Goal: Task Accomplishment & Management: Manage account settings

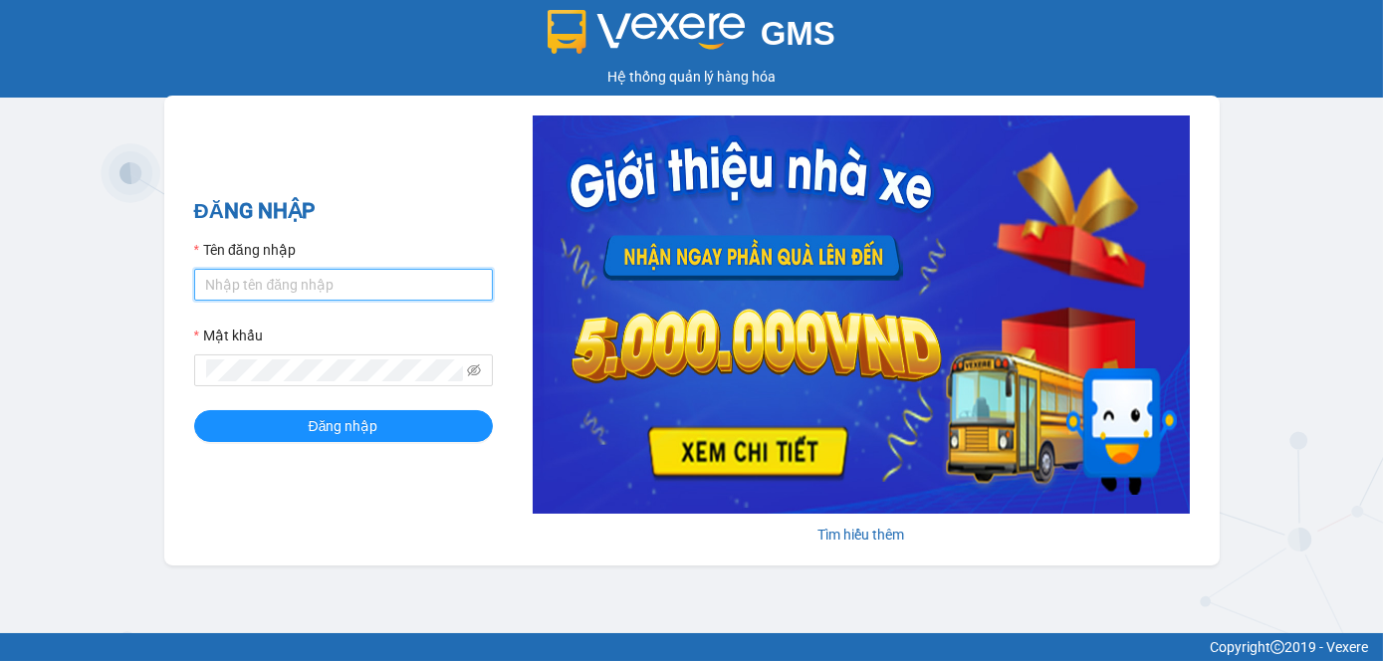
type input "tram.dalatoi"
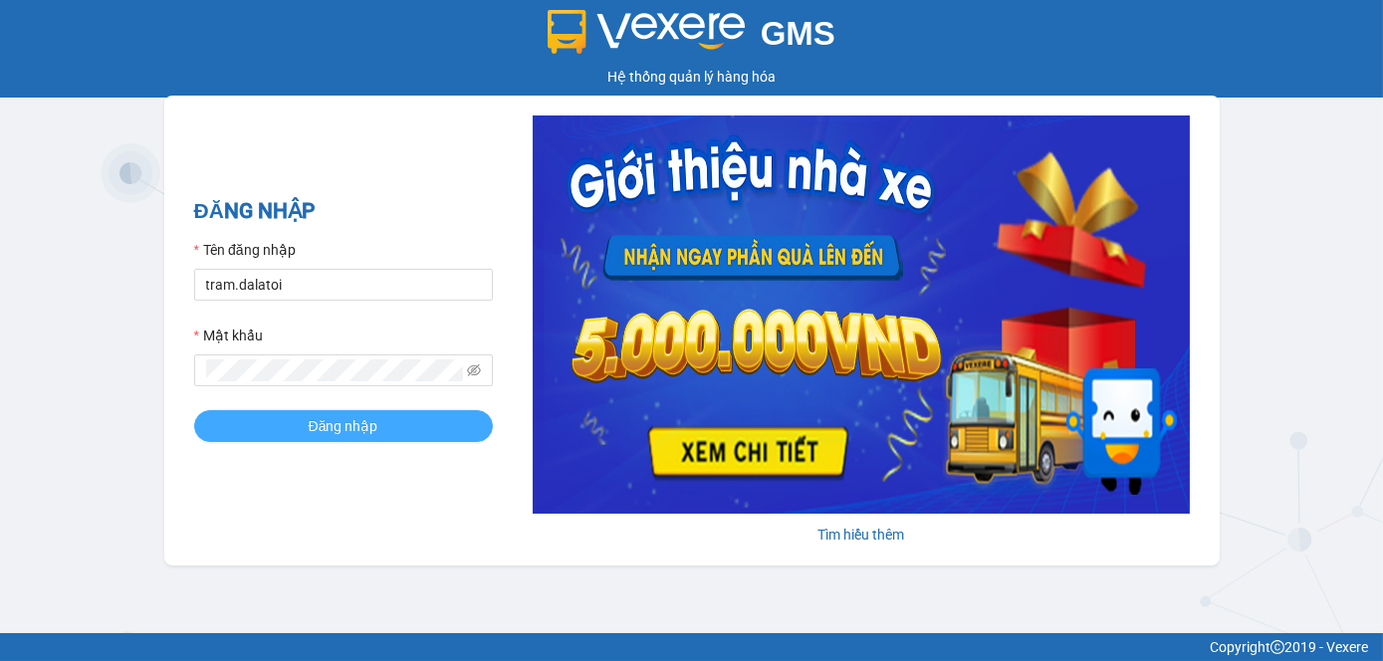
click at [400, 446] on div "ĐĂNG NHẬP Tên đăng nhập tram.dalatoi Mật khẩu Đăng nhập" at bounding box center [343, 330] width 299 height 271
click at [402, 437] on button "Đăng nhập" at bounding box center [343, 426] width 299 height 32
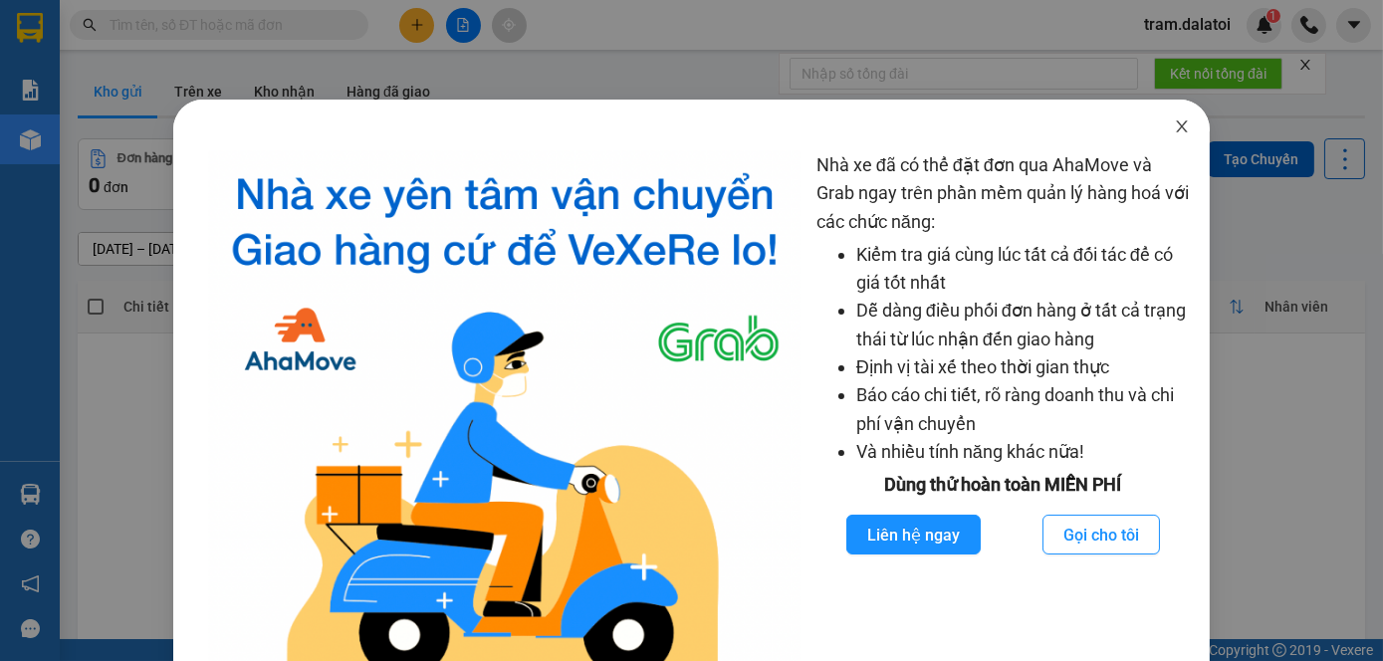
click at [1159, 125] on span "Close" at bounding box center [1182, 128] width 56 height 56
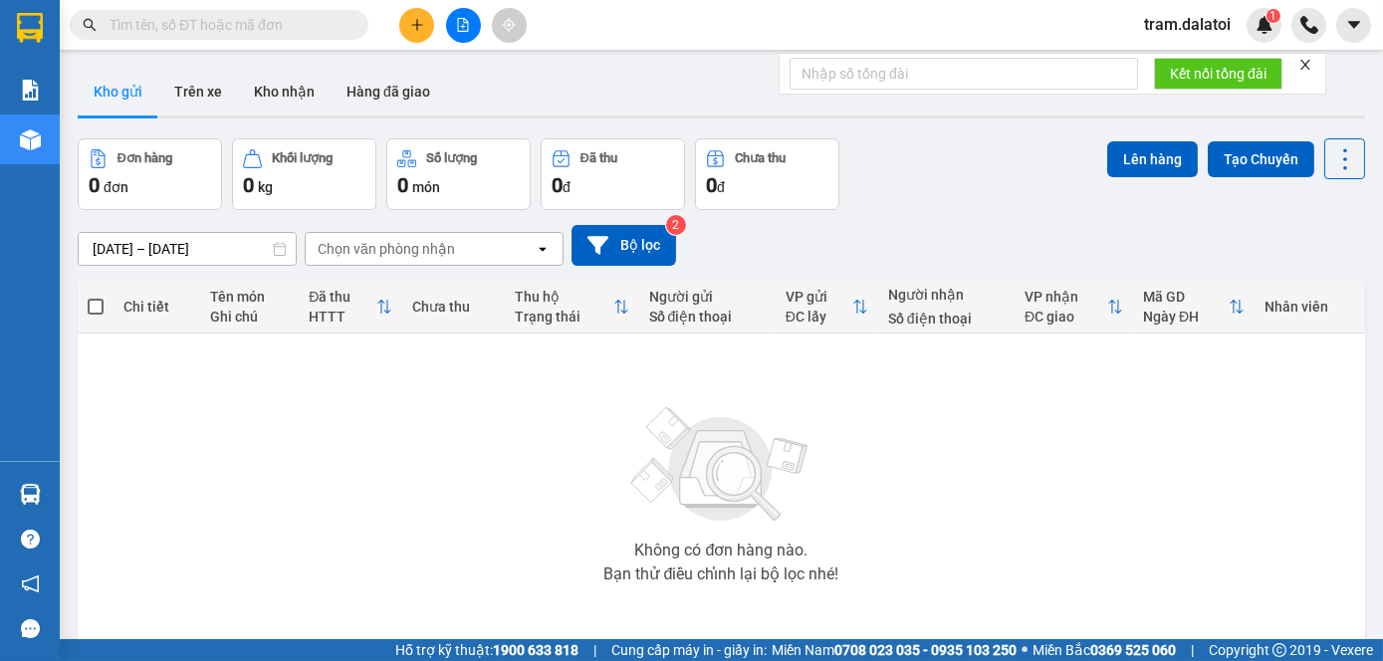
click at [407, 36] on button at bounding box center [416, 25] width 35 height 35
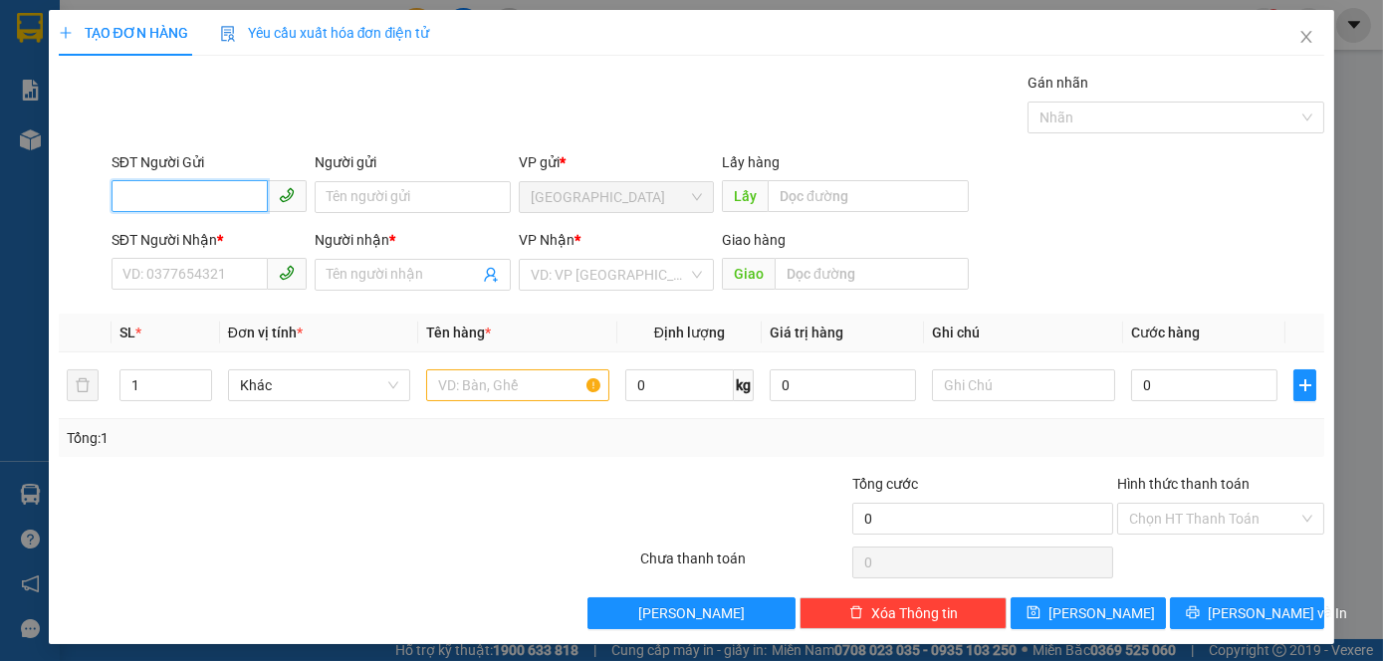
click at [232, 197] on input "SĐT Người Gửi" at bounding box center [190, 196] width 156 height 32
type input "0374388760"
click at [368, 197] on input "Người gửi" at bounding box center [412, 197] width 195 height 32
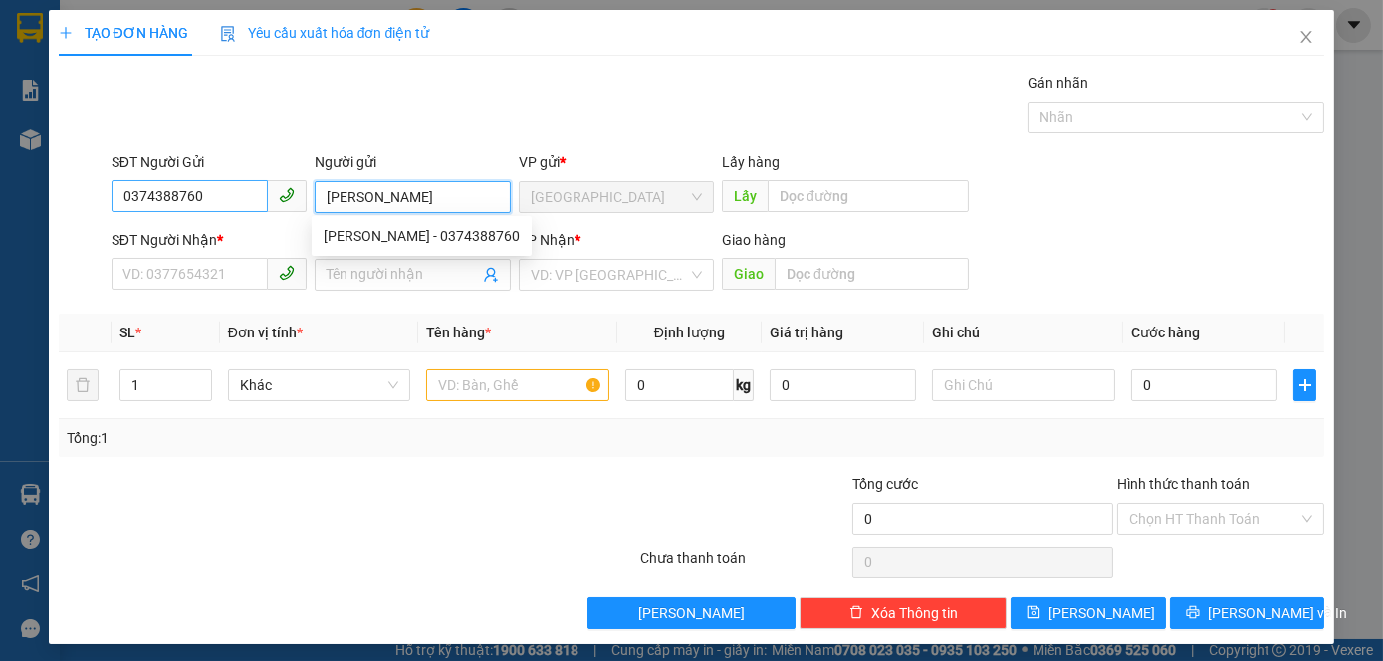
type input "[PERSON_NAME]"
drag, startPoint x: 207, startPoint y: 194, endPoint x: 78, endPoint y: 194, distance: 129.5
click at [78, 194] on div "SĐT Người Gửi 0374388760 0374388760 Người gửi ngọc trang VP gửi * [GEOGRAPHIC_D…" at bounding box center [692, 186] width 1271 height 70
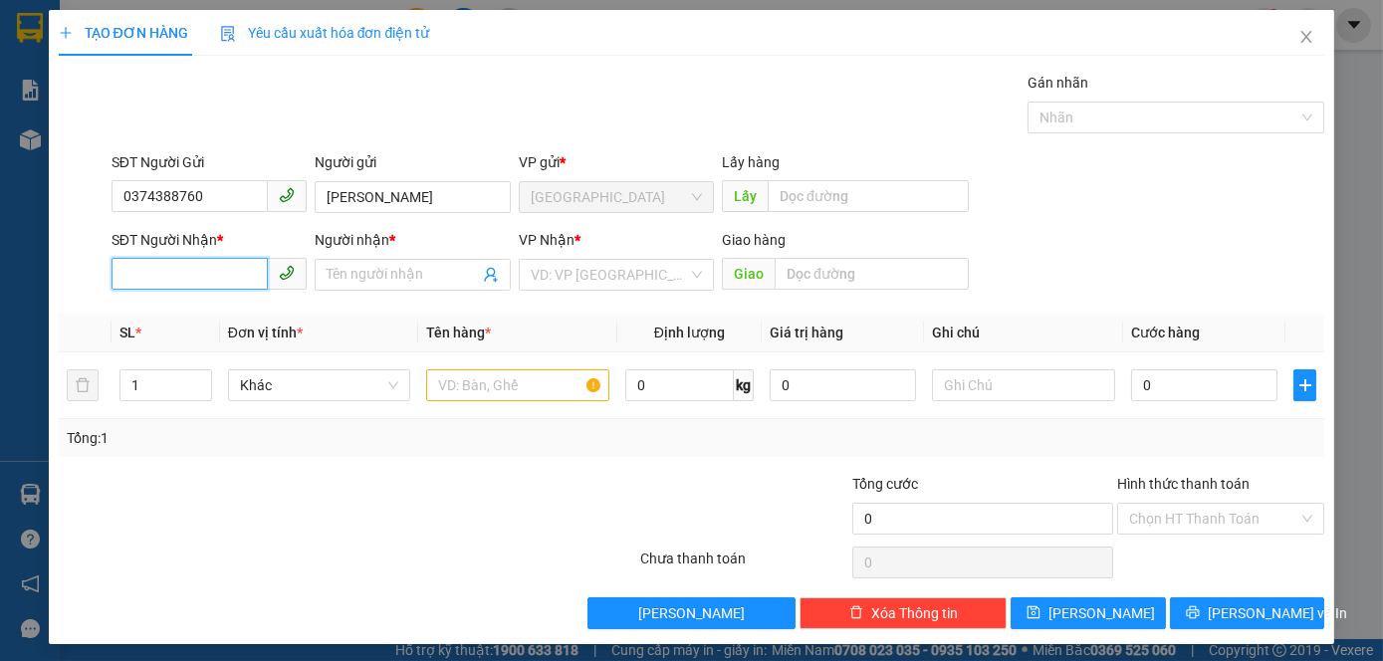
click at [200, 275] on input "SĐT Người Nhận *" at bounding box center [190, 274] width 156 height 32
paste input "0374388760"
type input "0374388760"
click at [420, 273] on input "Người nhận *" at bounding box center [402, 275] width 151 height 22
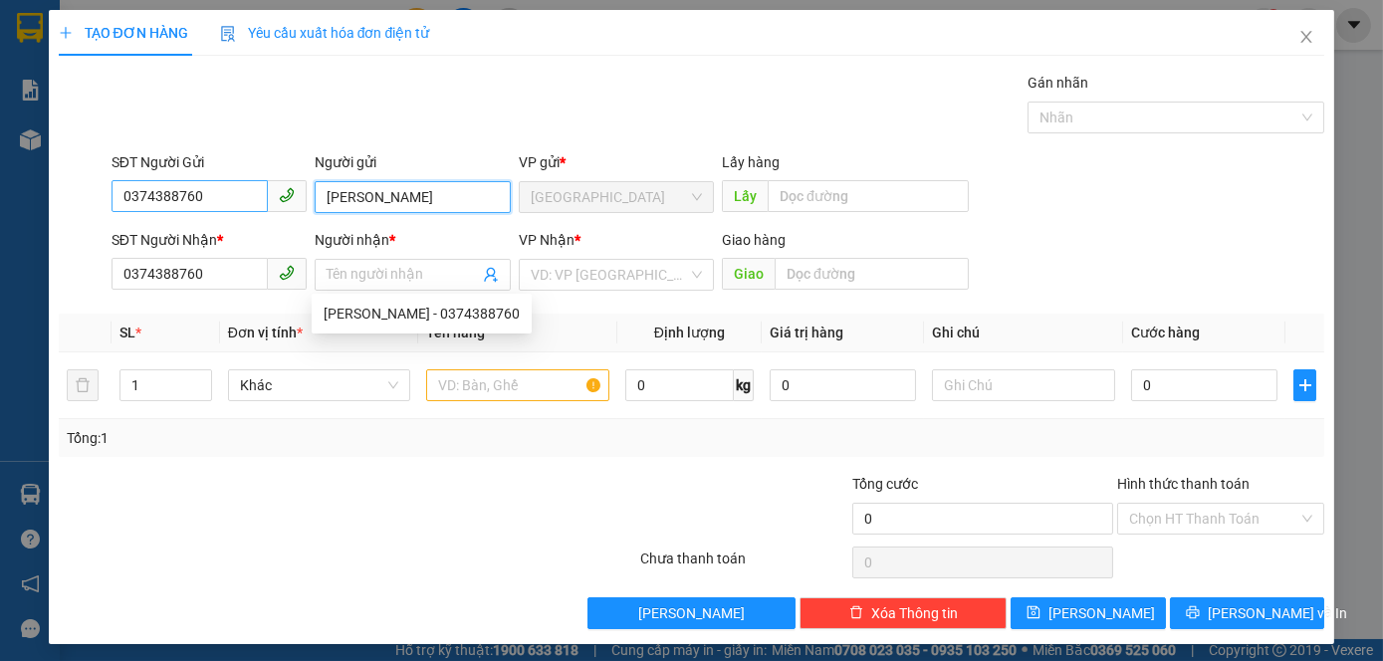
drag, startPoint x: 412, startPoint y: 184, endPoint x: 176, endPoint y: 190, distance: 236.1
click at [178, 190] on div "SĐT Người Gửi 0374388760 Người gửi ngọc trang ngọc trang VP gửi * Đà Lạt Lấy hà…" at bounding box center [719, 186] width 1222 height 70
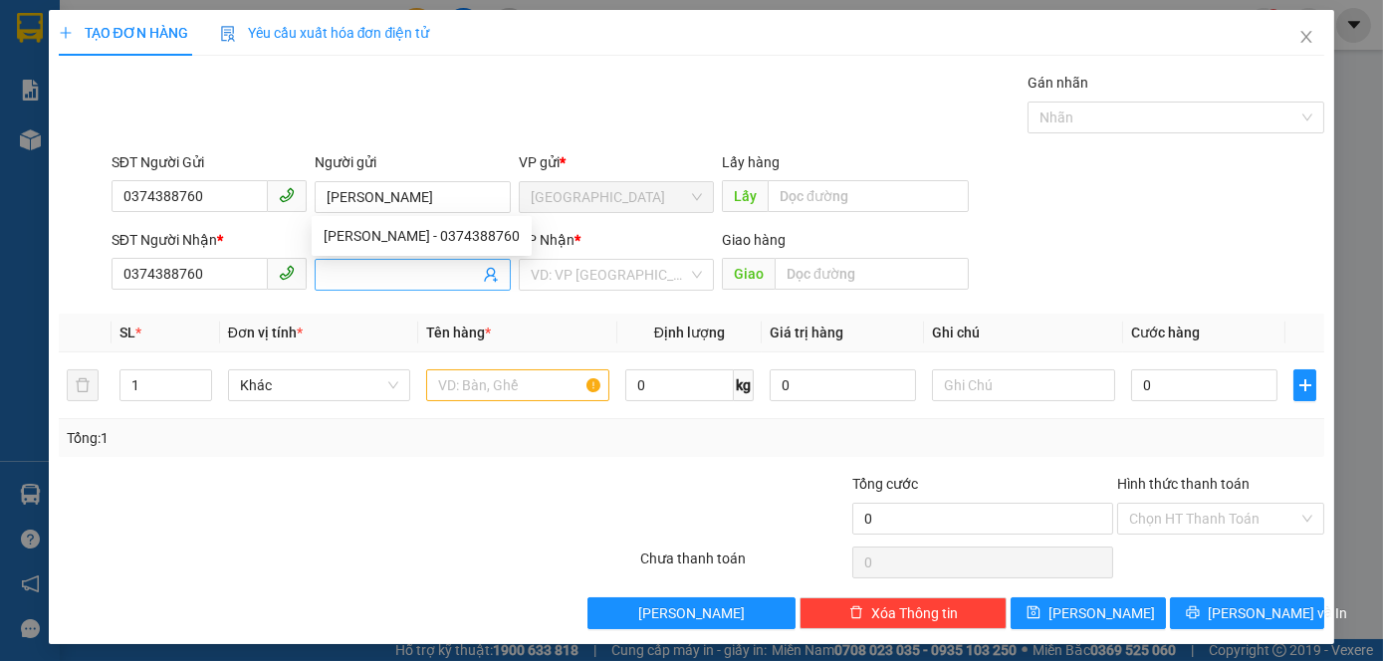
click at [386, 285] on span at bounding box center [412, 275] width 195 height 32
paste input "[PERSON_NAME]"
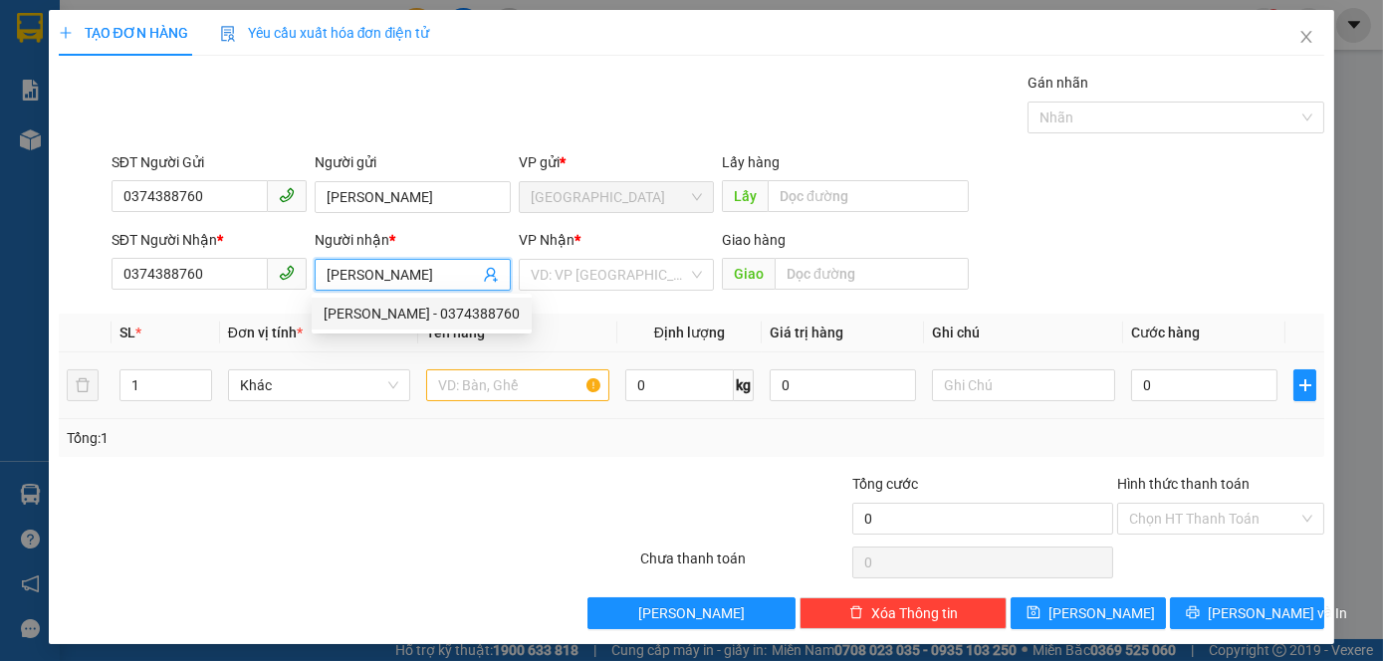
type input "[PERSON_NAME]"
click at [524, 396] on input "text" at bounding box center [517, 386] width 183 height 32
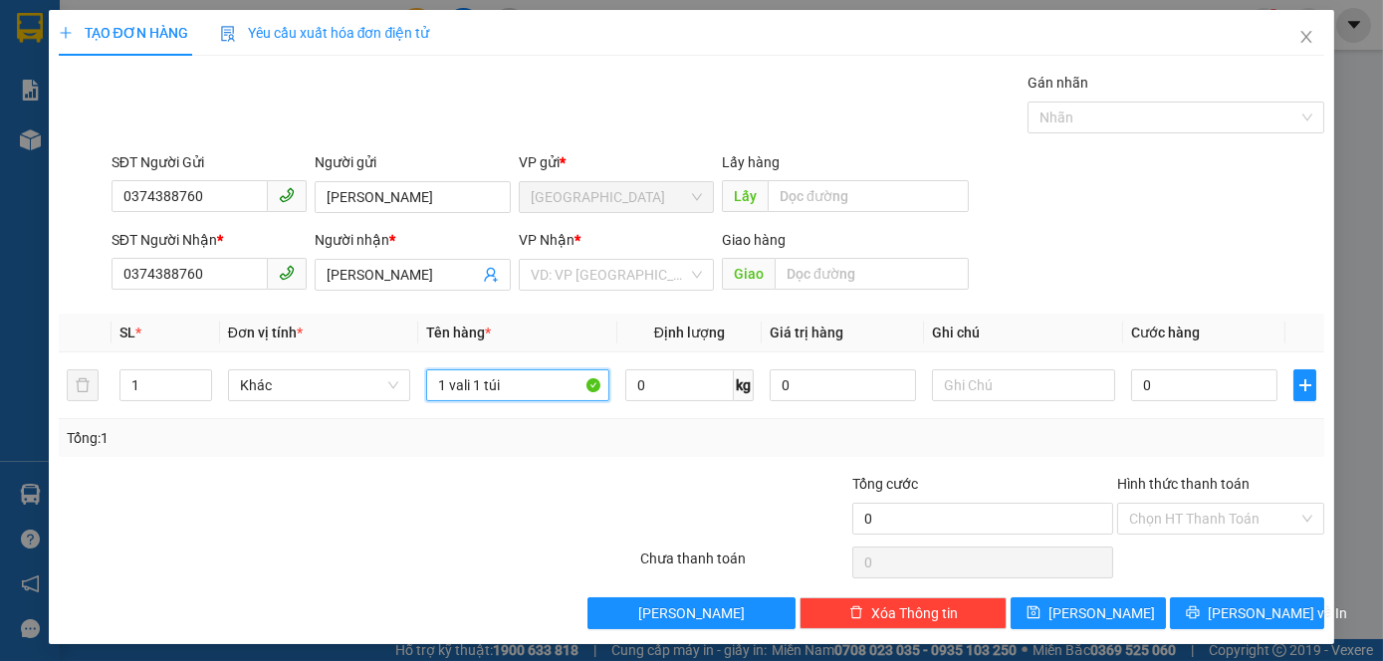
type input "1 vali 1 túi"
click at [1181, 380] on input "0" at bounding box center [1204, 386] width 146 height 32
type input "1"
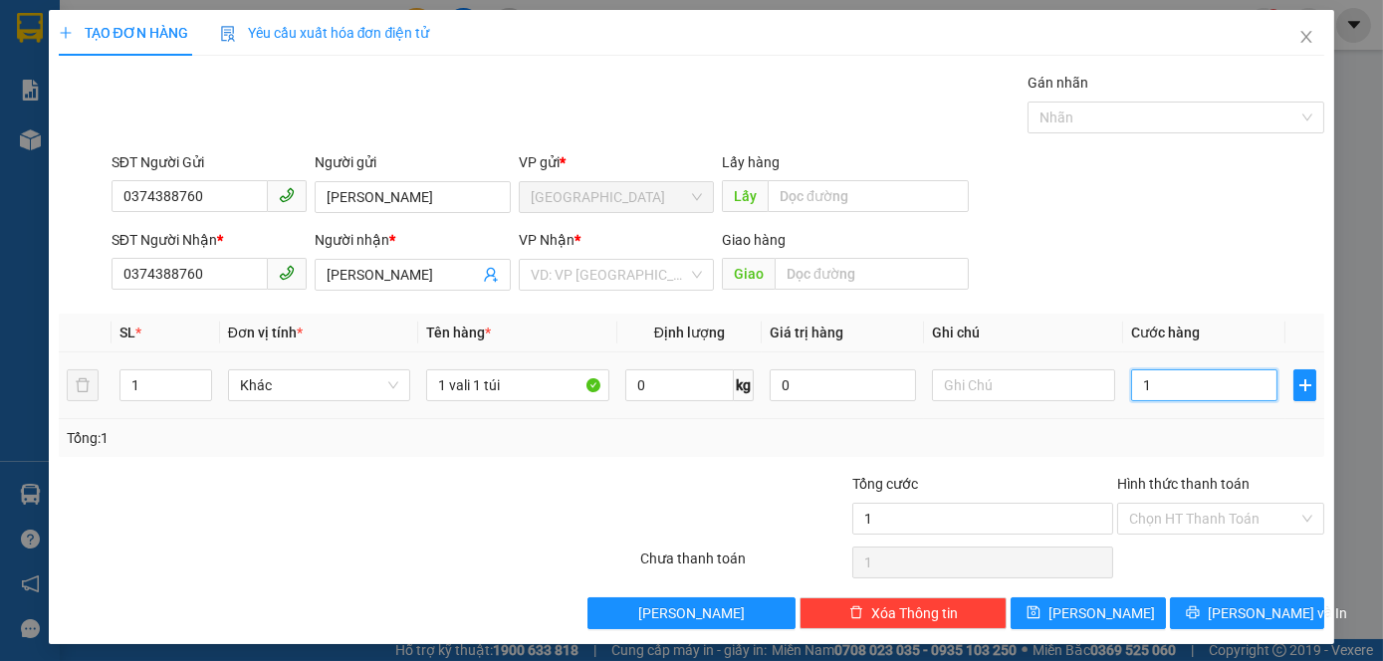
type input "12"
type input "120"
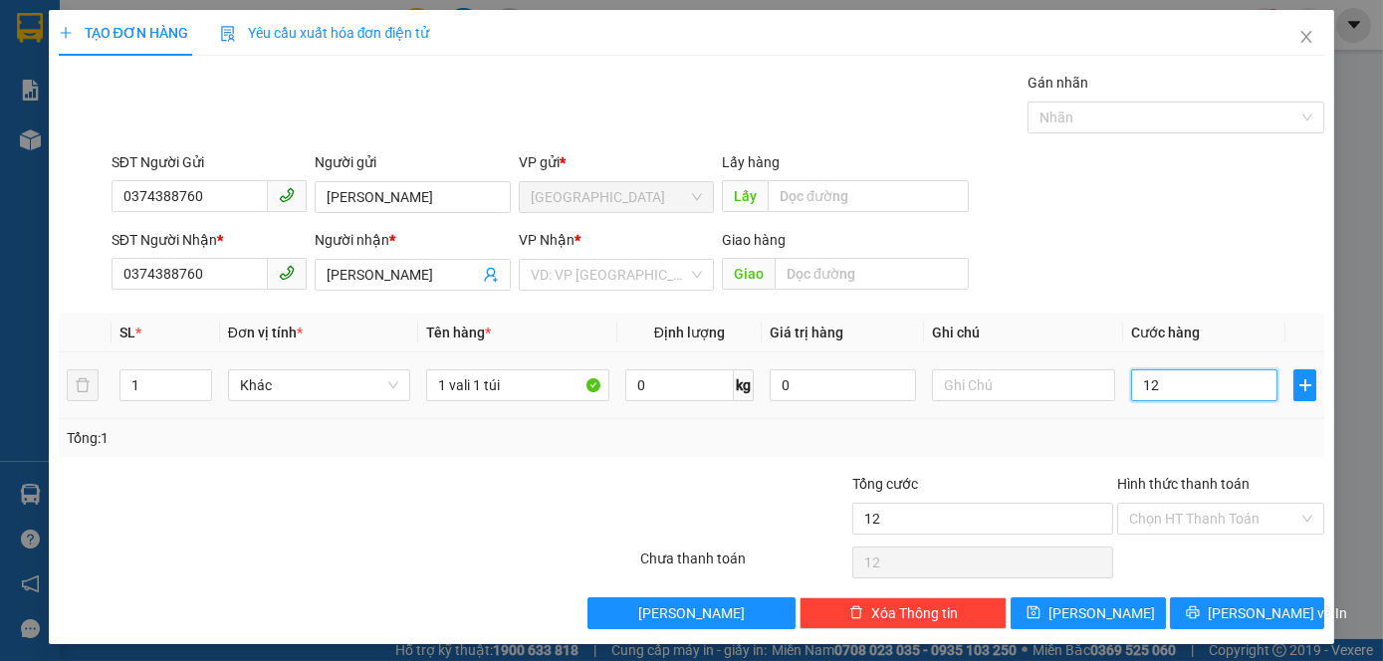
type input "120"
type input "1.200"
type input "12.000"
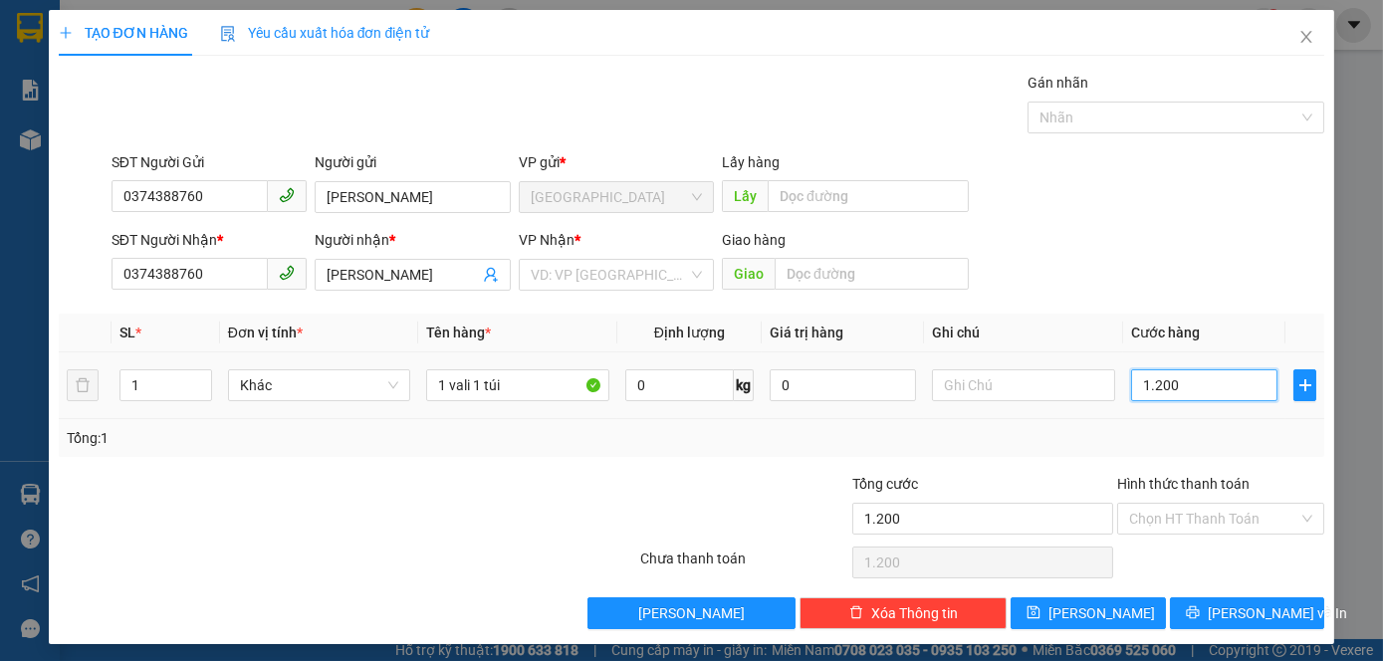
type input "12.000"
type input "120.000"
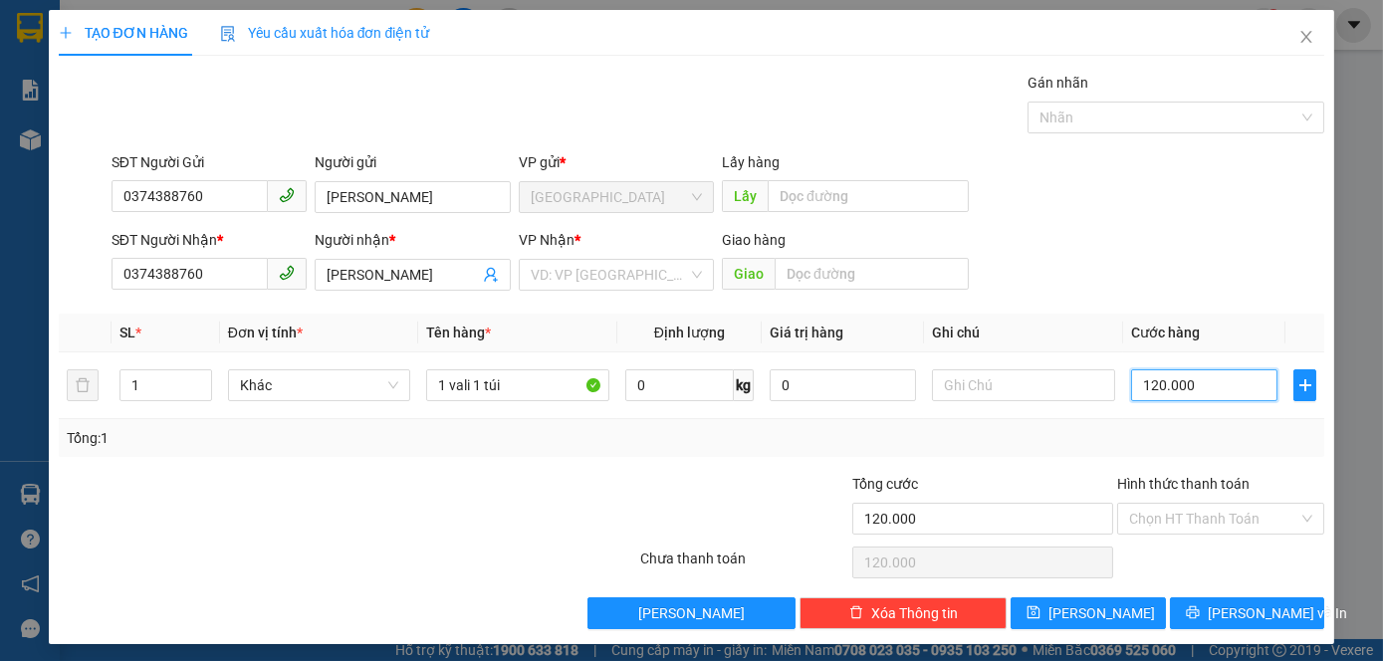
type input "120.000"
click at [680, 281] on input "search" at bounding box center [609, 275] width 157 height 30
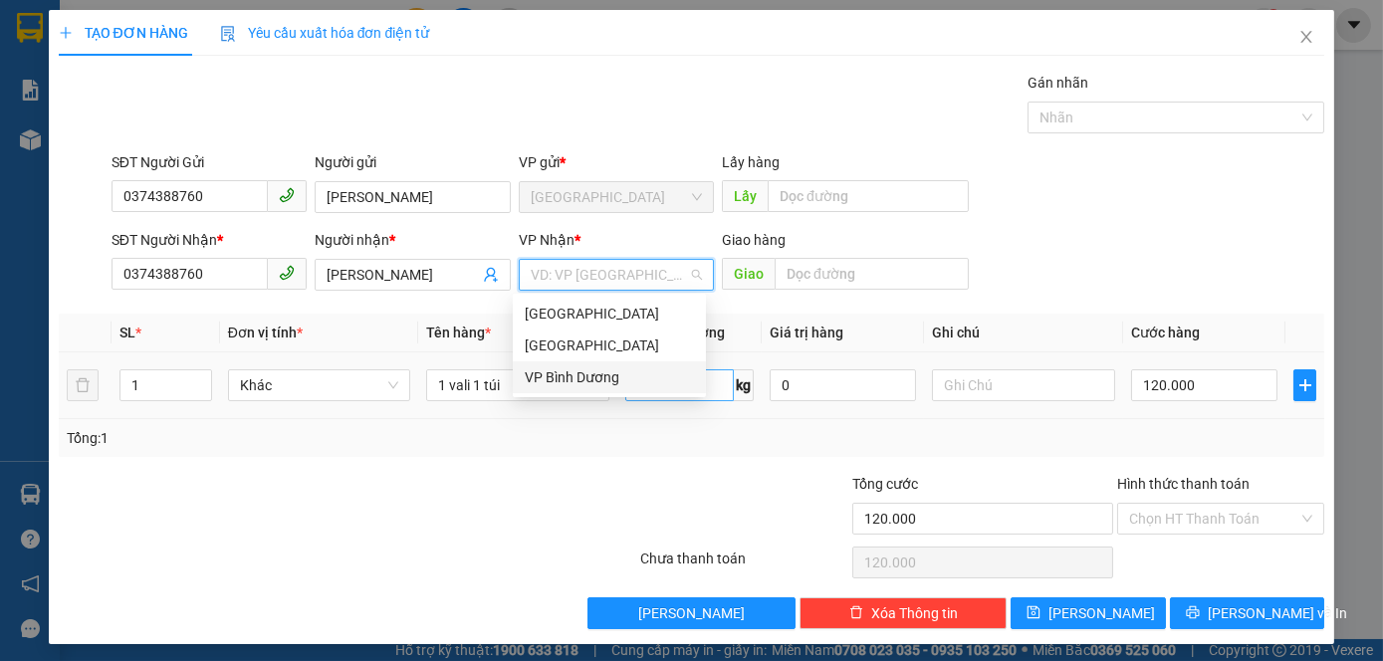
drag, startPoint x: 620, startPoint y: 370, endPoint x: 652, endPoint y: 382, distance: 35.3
click at [621, 373] on div "VP Bình Dương" at bounding box center [609, 378] width 169 height 22
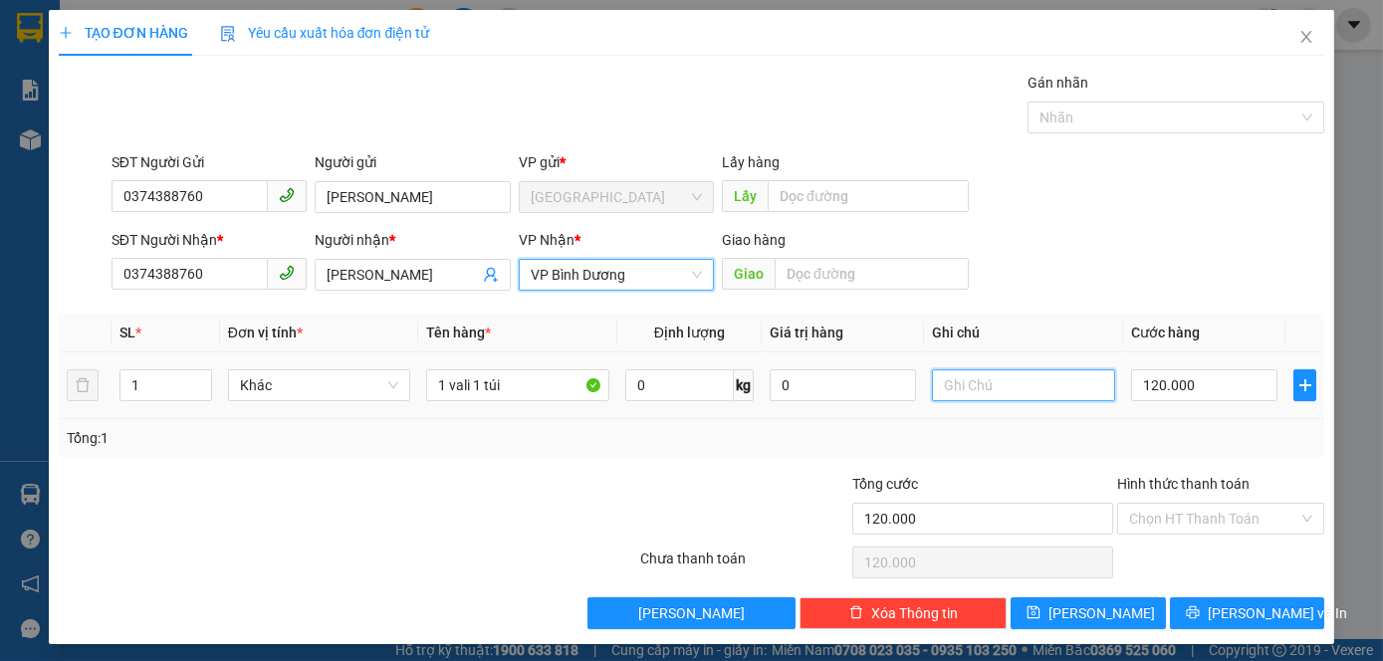
click at [1016, 375] on input "text" at bounding box center [1023, 386] width 183 height 32
type input "857"
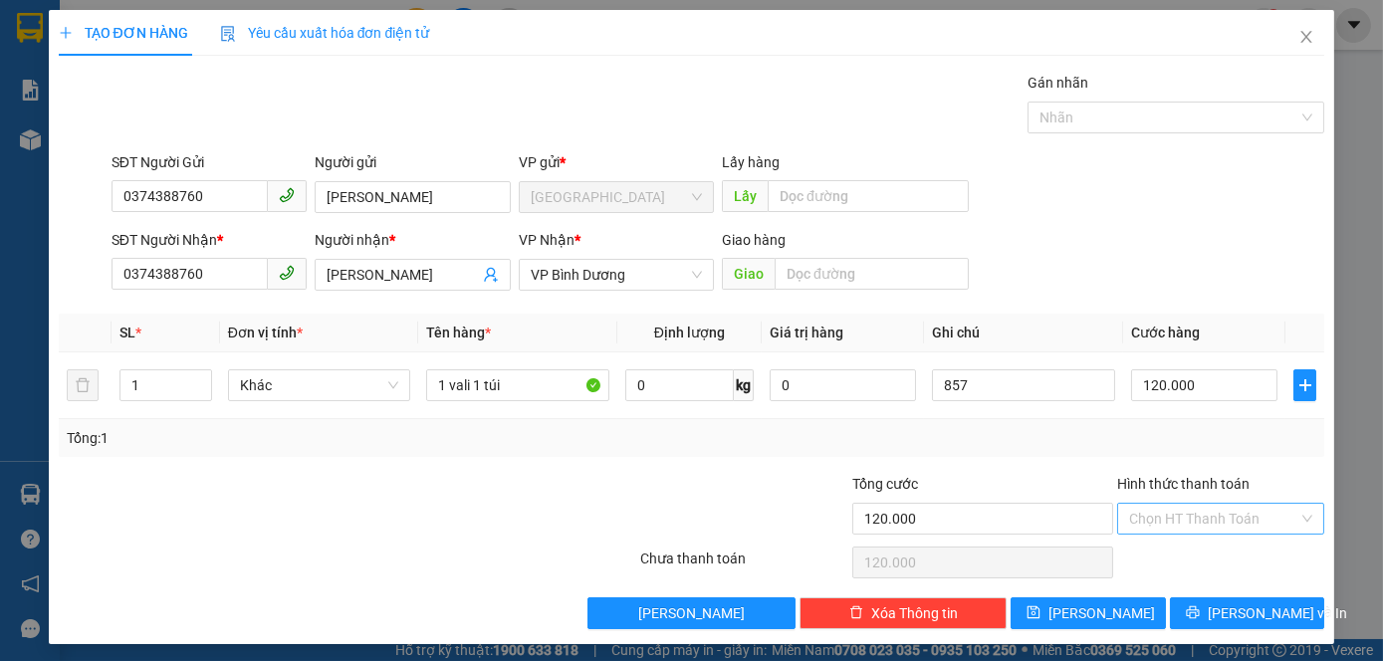
click at [1155, 504] on input "Hình thức thanh toán" at bounding box center [1215, 519] width 170 height 30
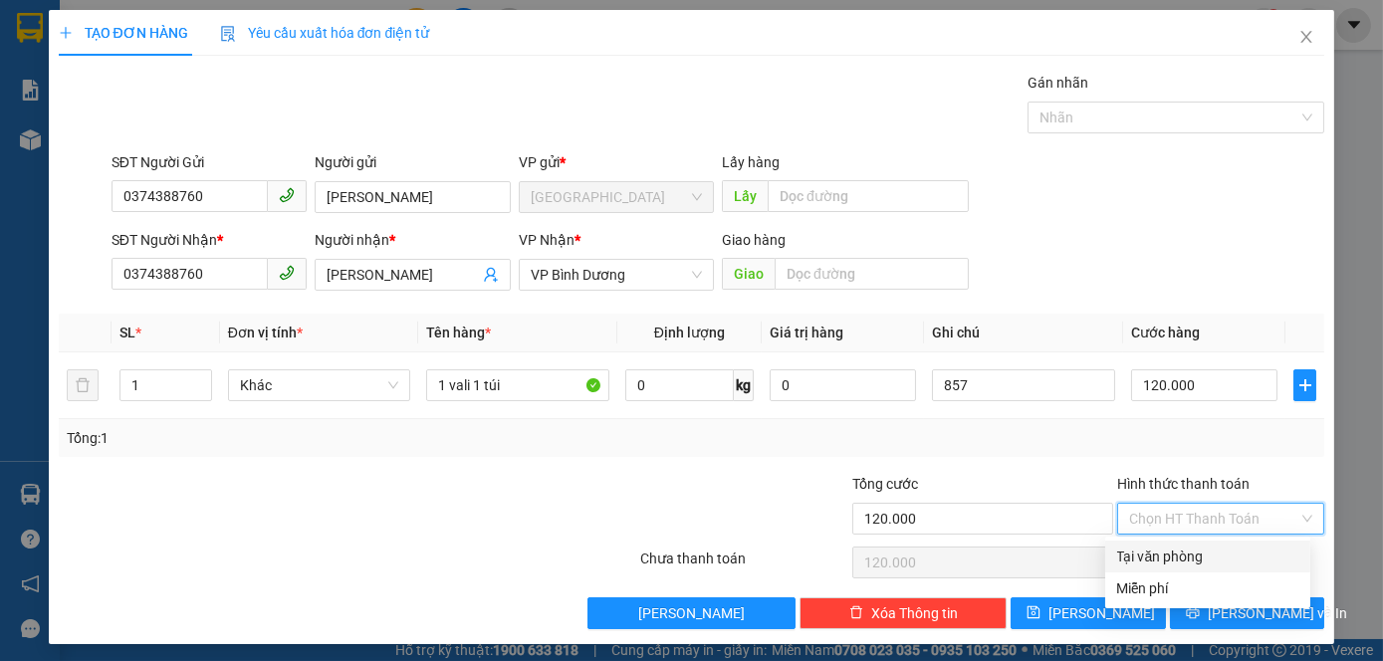
click at [1188, 548] on div "Tại văn phòng" at bounding box center [1208, 557] width 181 height 22
type input "0"
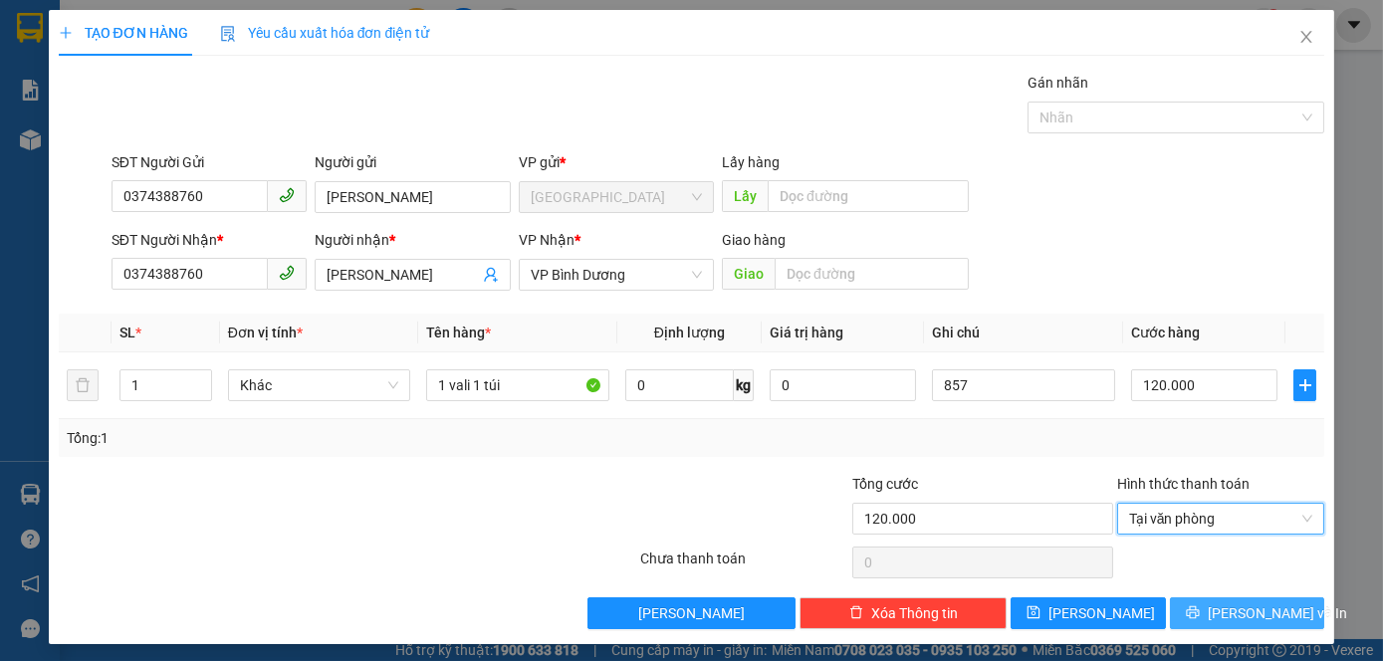
click at [1254, 604] on span "[PERSON_NAME] và In" at bounding box center [1277, 614] width 139 height 22
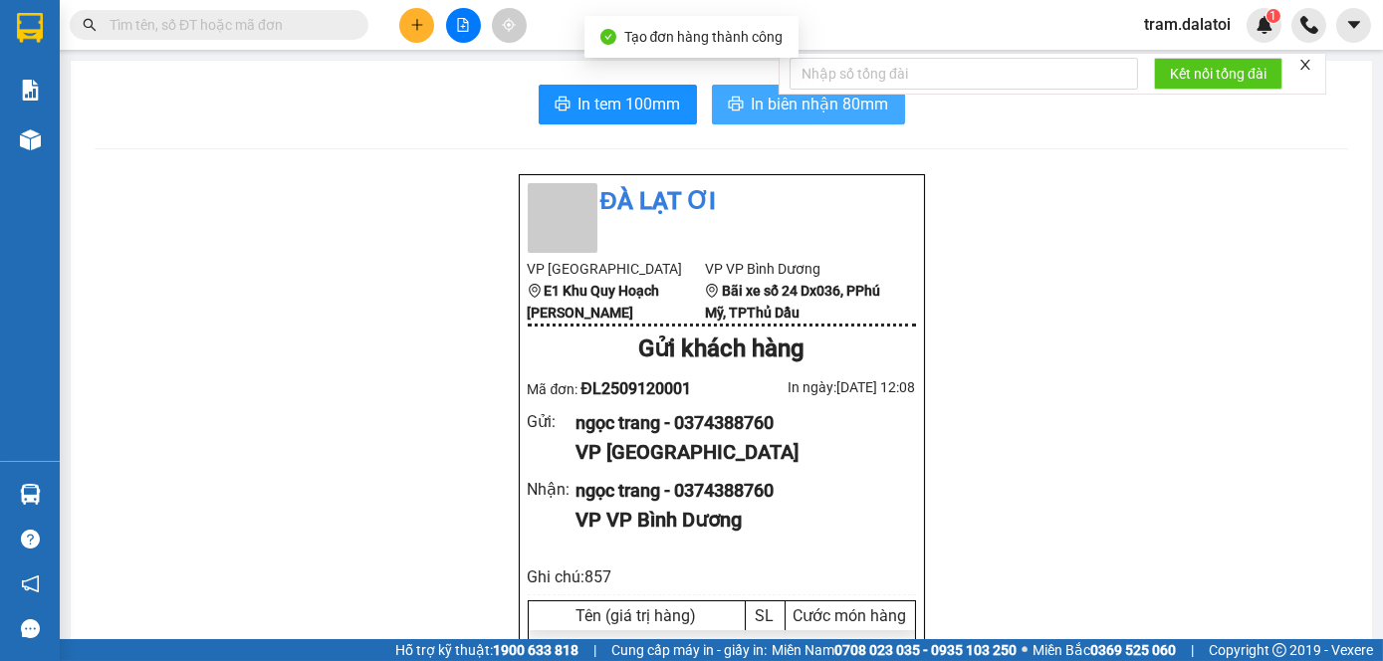
click at [753, 96] on span "In biên nhận 80mm" at bounding box center [820, 104] width 137 height 25
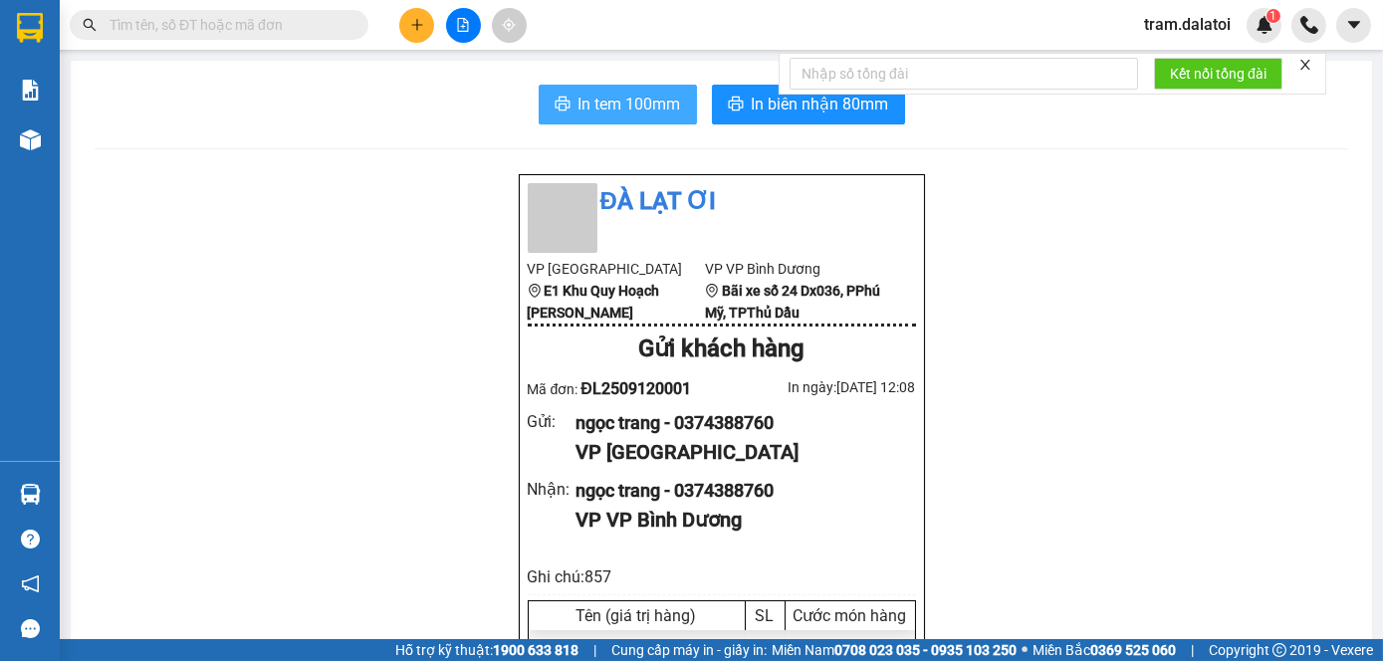
click at [618, 96] on span "In tem 100mm" at bounding box center [630, 104] width 103 height 25
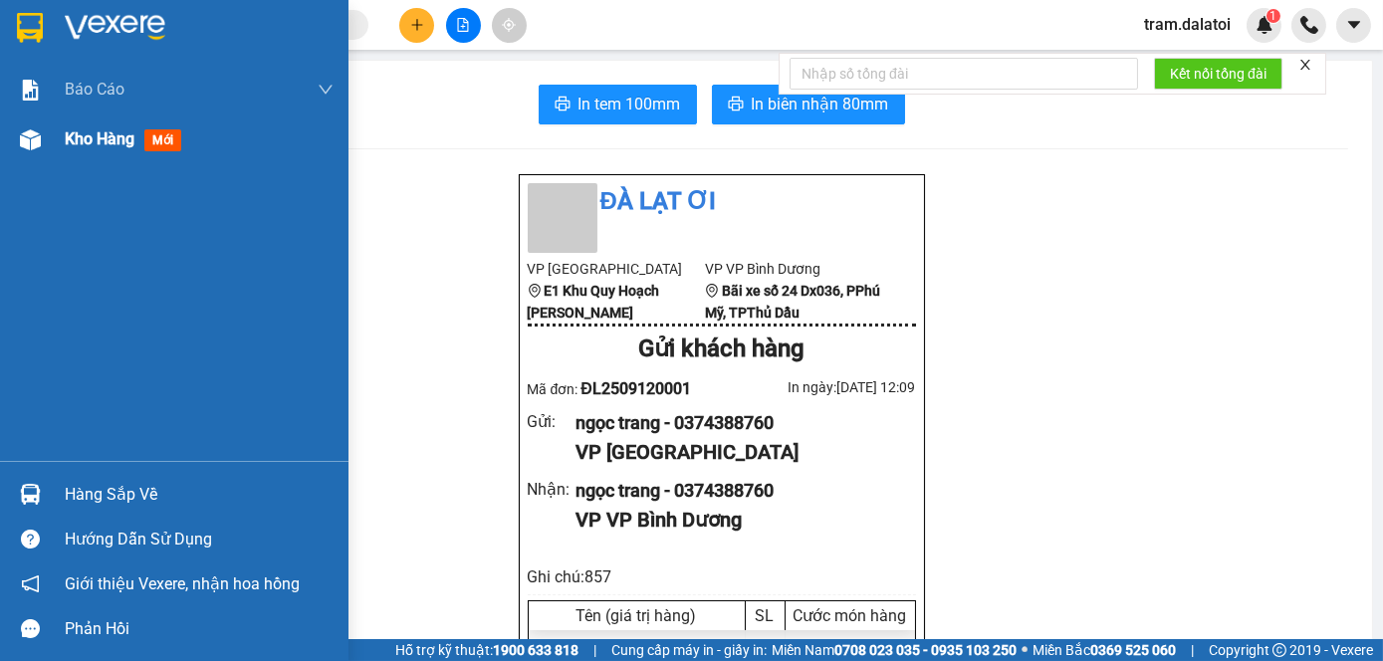
click at [20, 130] on img at bounding box center [30, 139] width 21 height 21
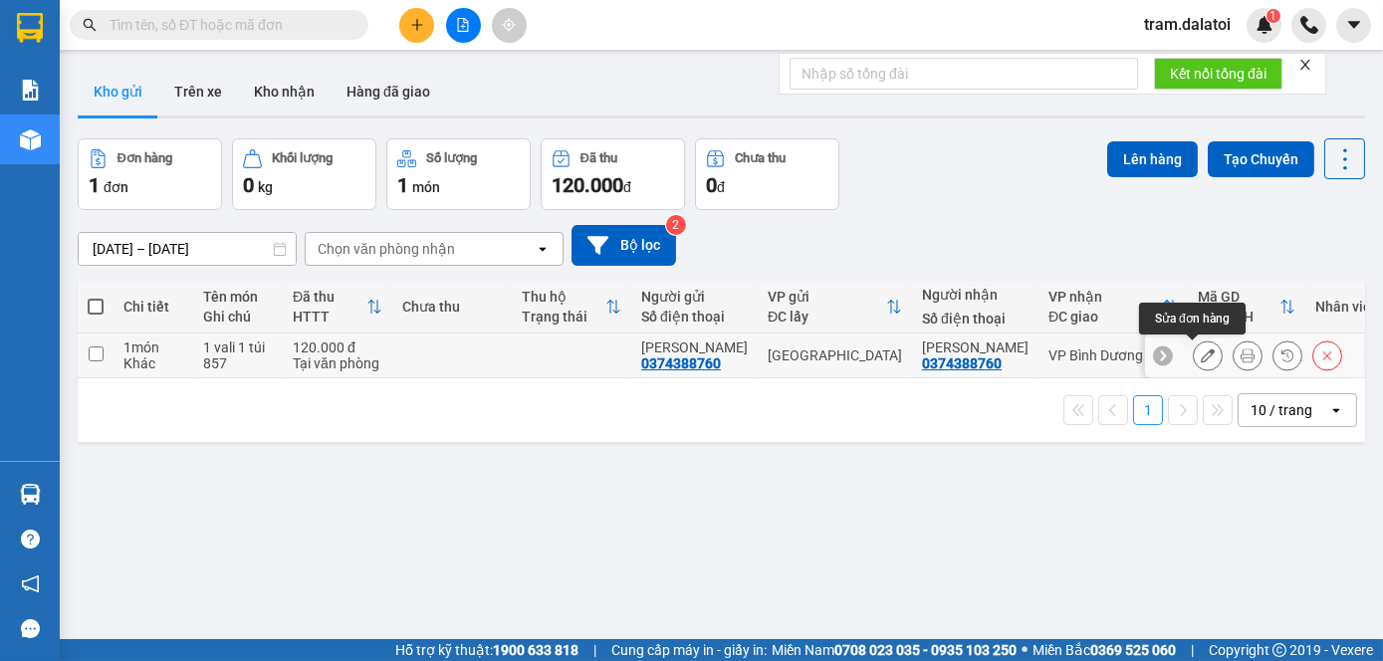
click at [1201, 353] on icon at bounding box center [1208, 356] width 14 height 14
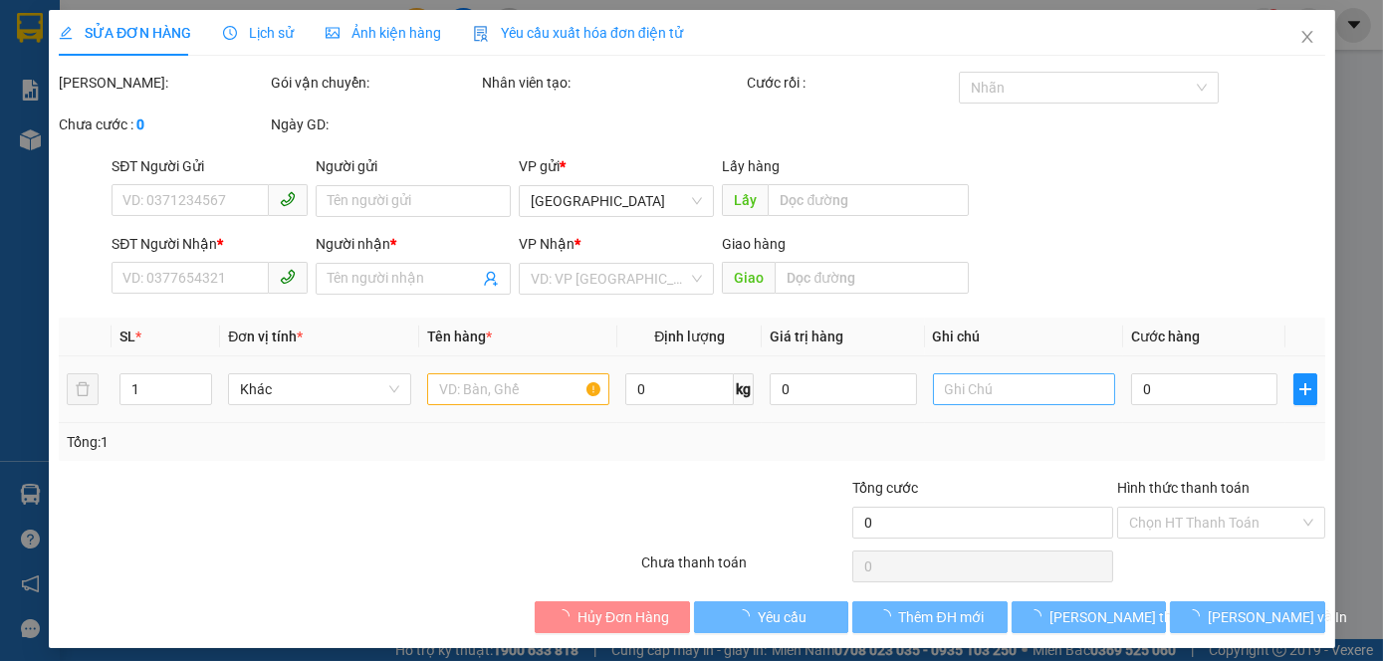
type input "0374388760"
type input "[PERSON_NAME]"
type input "0374388760"
type input "[PERSON_NAME]"
type input "120.000"
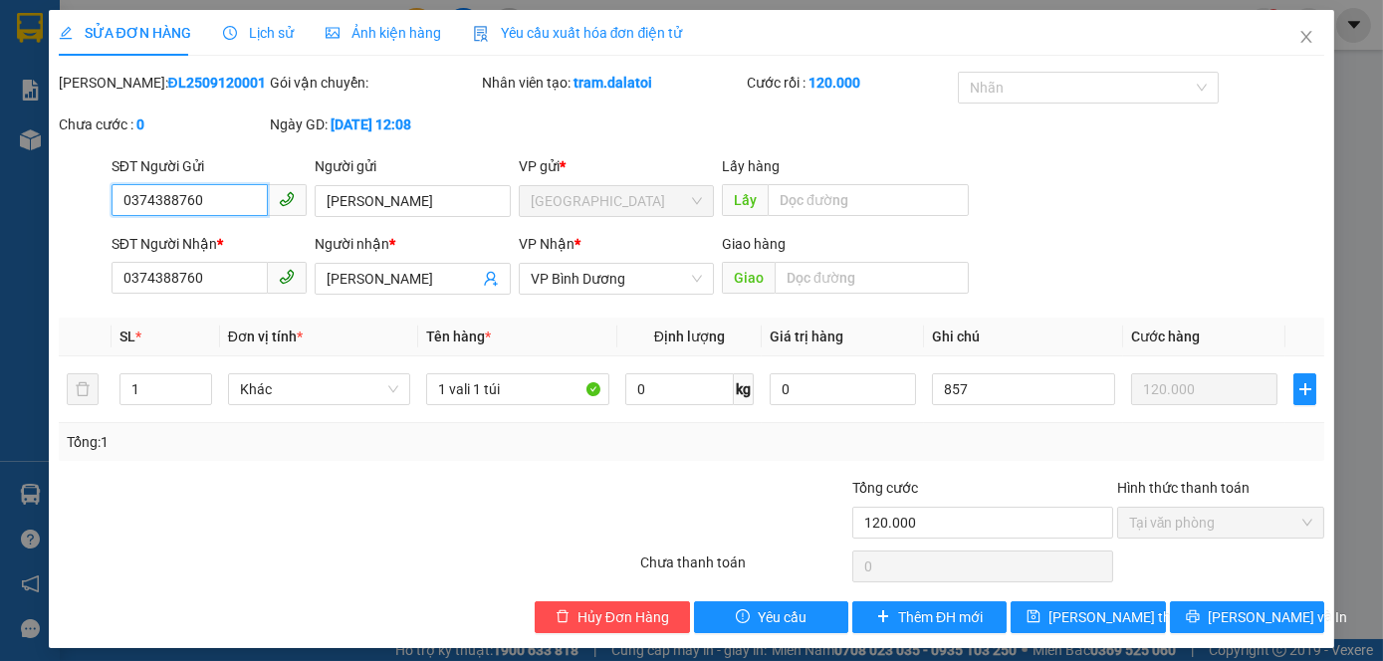
drag, startPoint x: 245, startPoint y: 200, endPoint x: 64, endPoint y: 200, distance: 181.3
click at [64, 200] on div "SĐT Người Gửi 0374388760 0374388760 Người gửi ngọc trang VP gửi * [GEOGRAPHIC_D…" at bounding box center [692, 190] width 1271 height 70
click at [1299, 33] on icon "close" at bounding box center [1307, 37] width 16 height 16
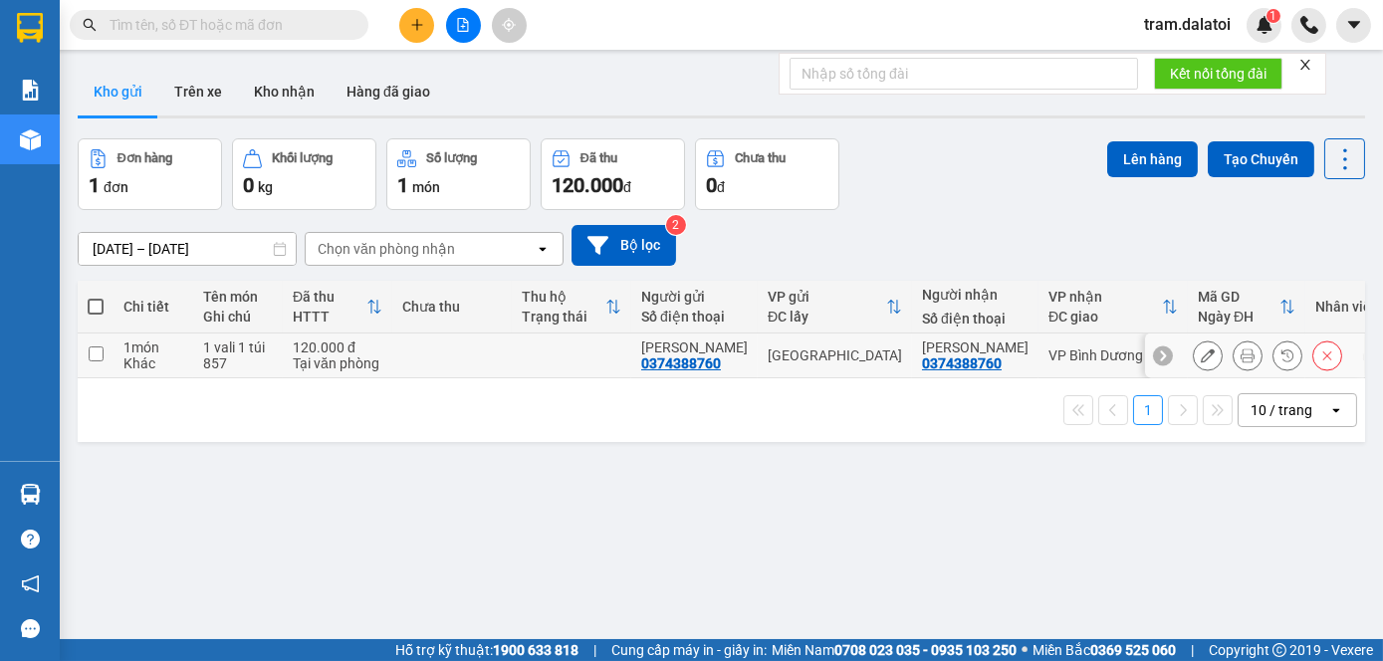
click at [1201, 350] on icon at bounding box center [1208, 356] width 14 height 14
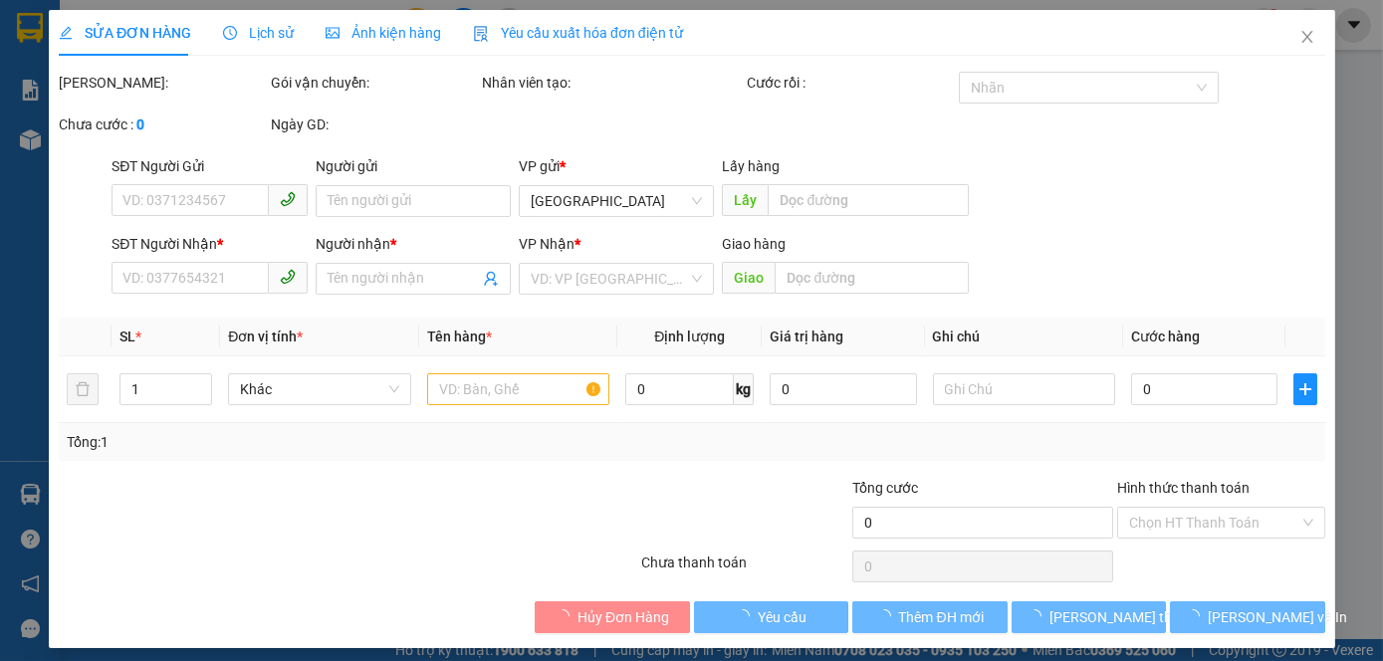
type input "0374388760"
type input "[PERSON_NAME]"
type input "0374388760"
type input "[PERSON_NAME]"
type input "120.000"
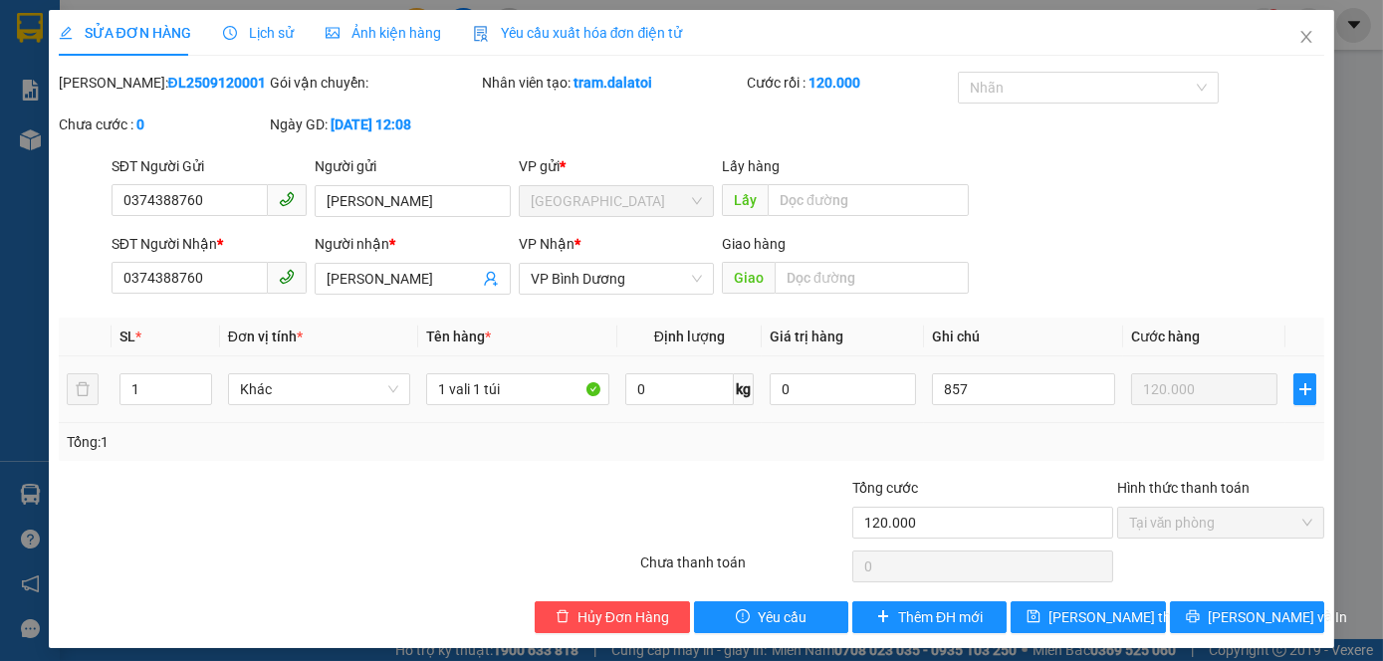
click at [548, 416] on td "1 vali 1 túi" at bounding box center [517, 390] width 199 height 67
click at [545, 397] on input "1 vali 1 túi" at bounding box center [517, 390] width 183 height 32
type input "1 vali 1 túi đỏ"
click at [1123, 607] on span "[PERSON_NAME] thay đổi" at bounding box center [1128, 618] width 159 height 22
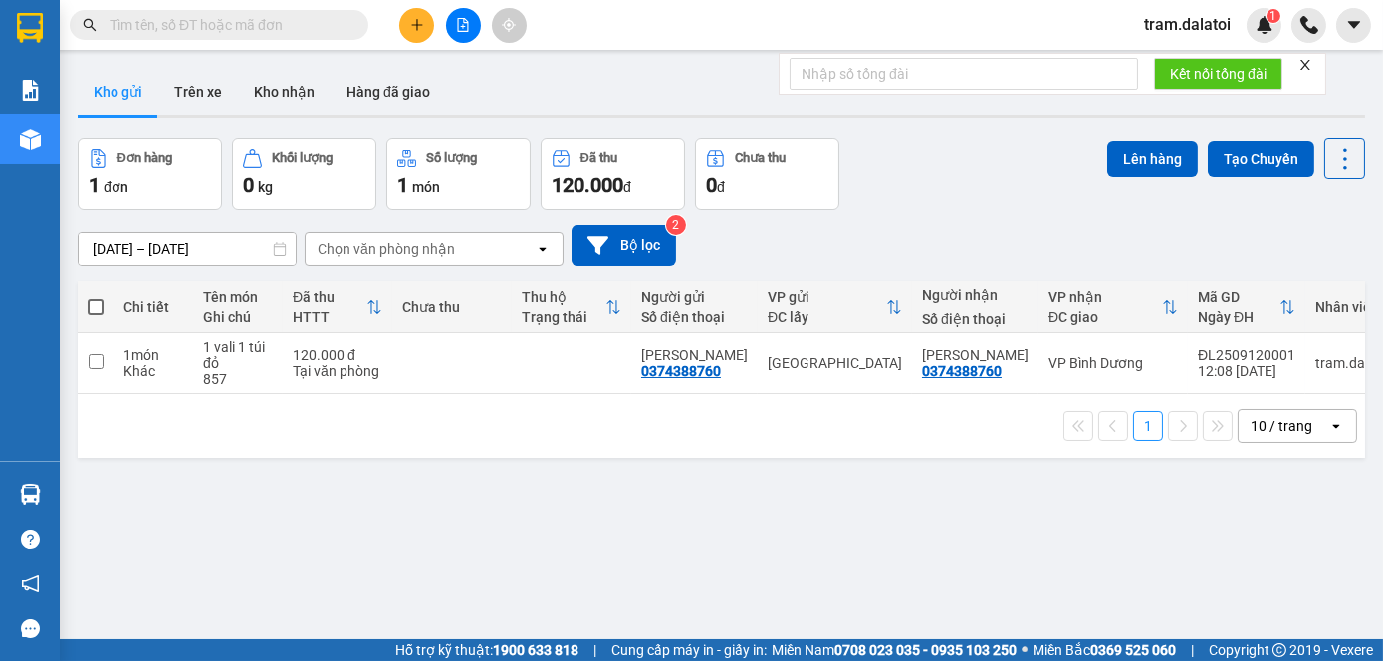
click at [99, 302] on span at bounding box center [96, 307] width 16 height 16
click at [96, 297] on input "checkbox" at bounding box center [96, 297] width 0 height 0
checkbox input "true"
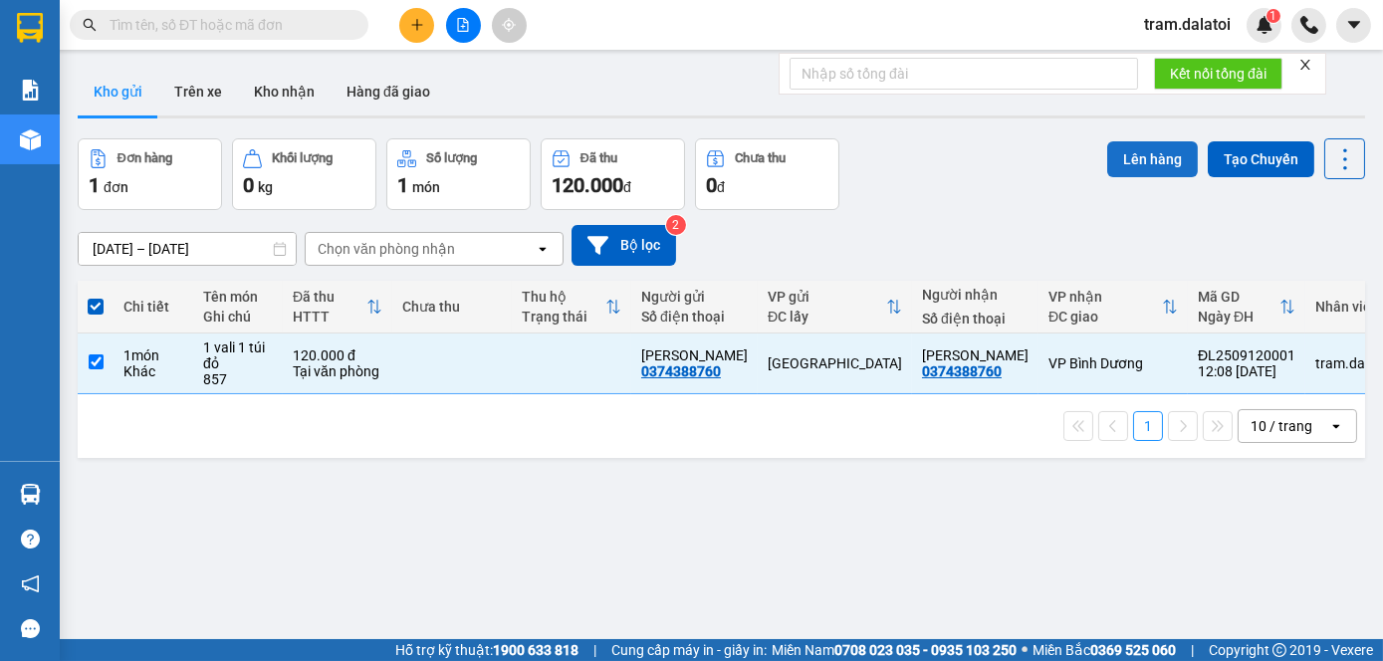
click at [1167, 157] on button "Lên hàng" at bounding box center [1153, 159] width 91 height 36
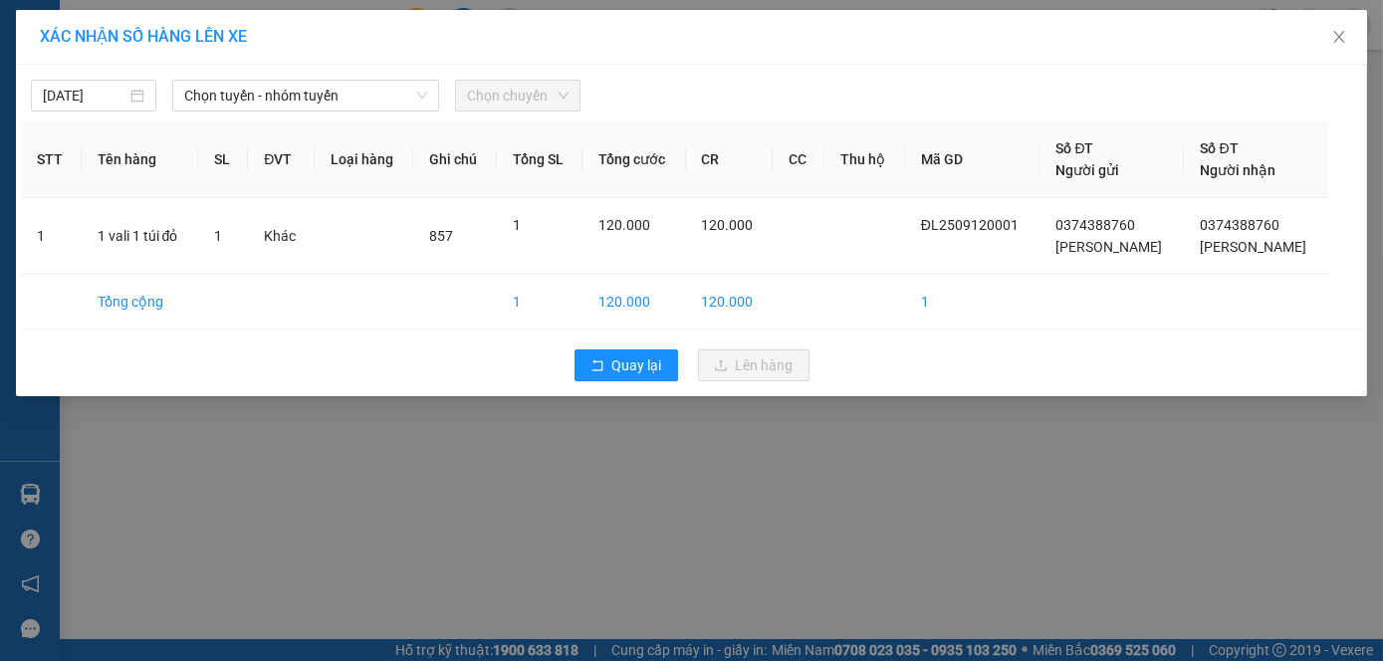
click at [296, 115] on div "[DATE] Chọn tuyến - nhóm tuyến Chọn chuyến STT Tên hàng SL ĐVT Loại hàng Ghi ch…" at bounding box center [692, 231] width 1352 height 332
click at [300, 102] on span "Chọn tuyến - nhóm tuyến" at bounding box center [305, 96] width 243 height 30
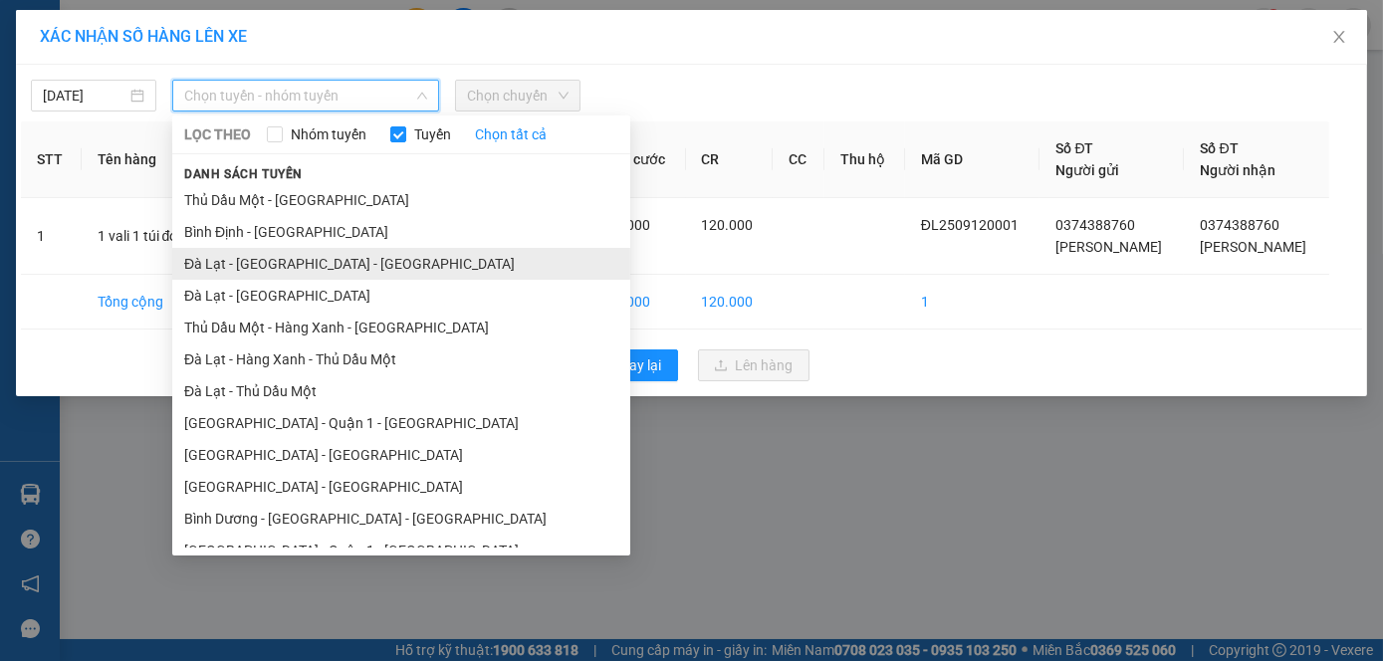
click at [310, 268] on li "Đà Lạt - [GEOGRAPHIC_DATA] - [GEOGRAPHIC_DATA]" at bounding box center [401, 264] width 458 height 32
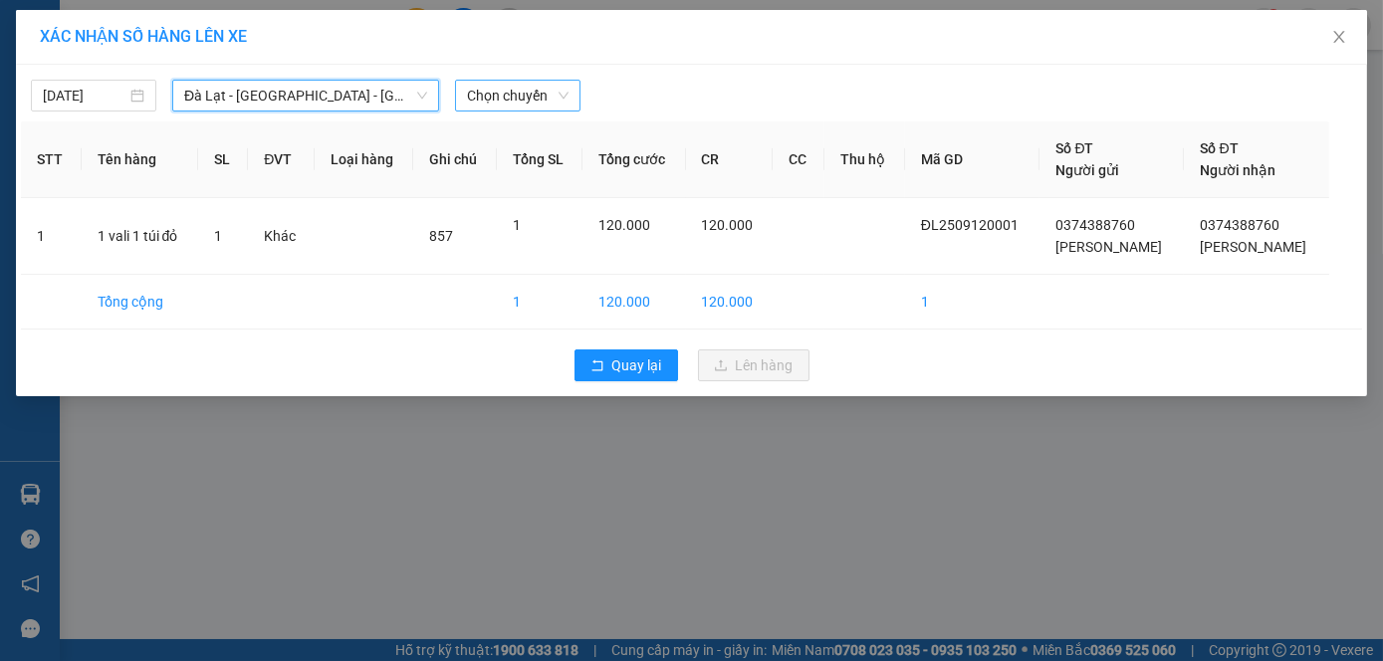
click at [554, 89] on span "Chọn chuyến" at bounding box center [518, 96] width 102 height 30
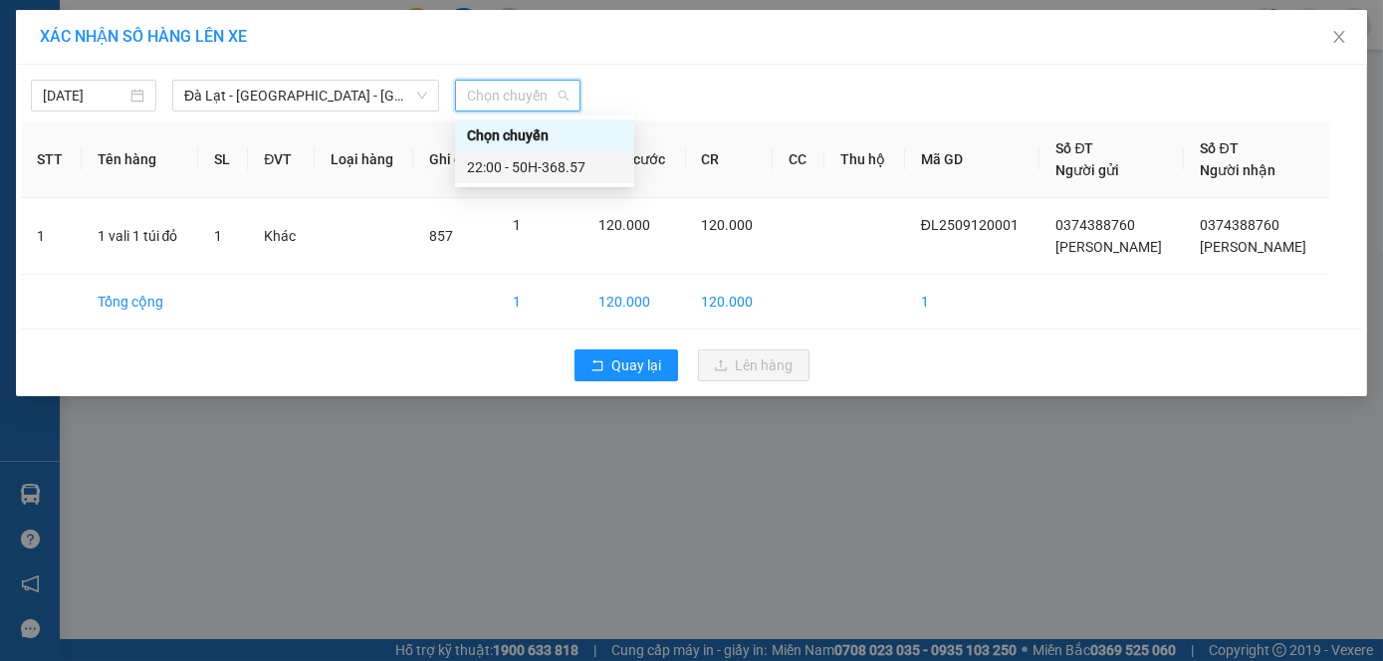
click at [556, 166] on div "22:00 - 50H-368.57" at bounding box center [544, 167] width 155 height 22
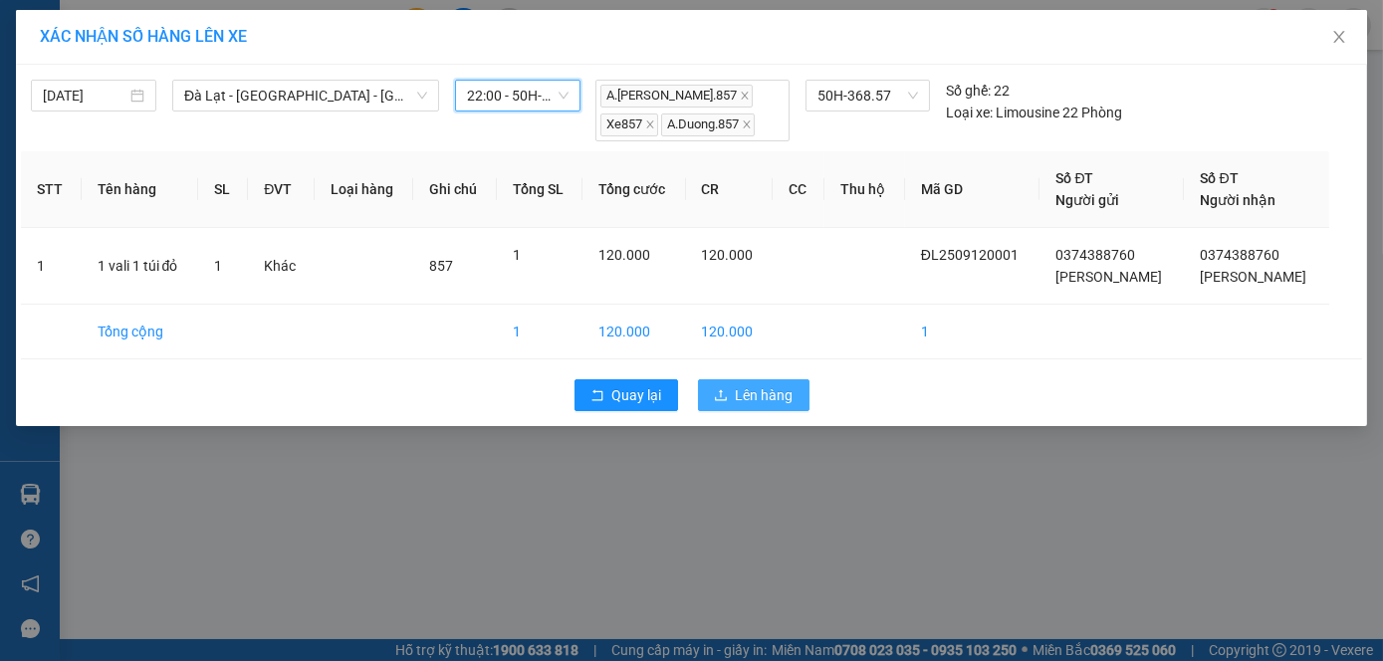
click at [758, 385] on span "Lên hàng" at bounding box center [765, 395] width 58 height 22
